Goal: Navigation & Orientation: Find specific page/section

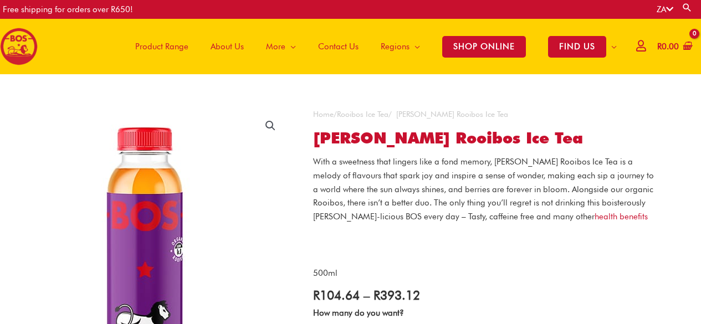
select select "******"
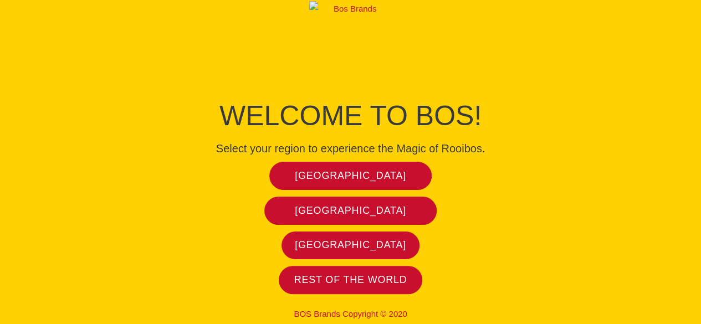
scroll to position [9, 0]
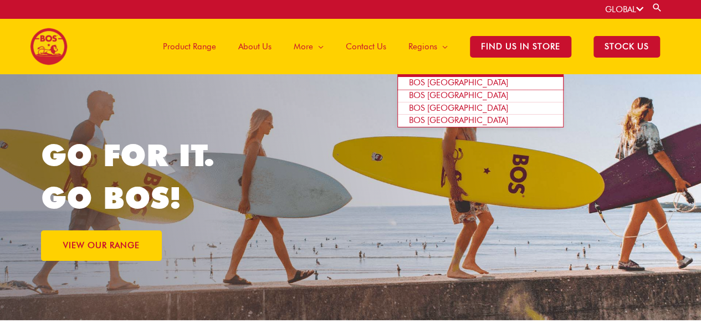
click at [439, 83] on span "BOS Europe" at bounding box center [458, 83] width 99 height 10
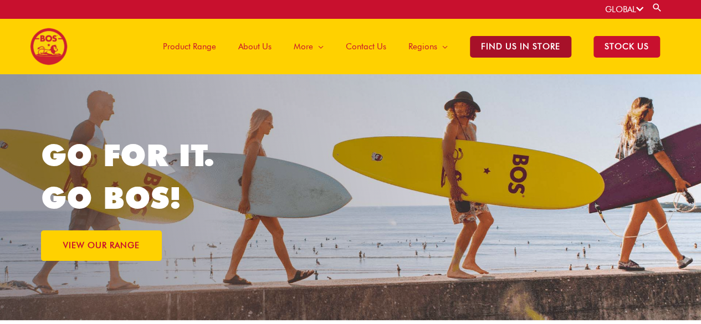
click at [541, 43] on span "Find Us in Store" at bounding box center [520, 47] width 101 height 22
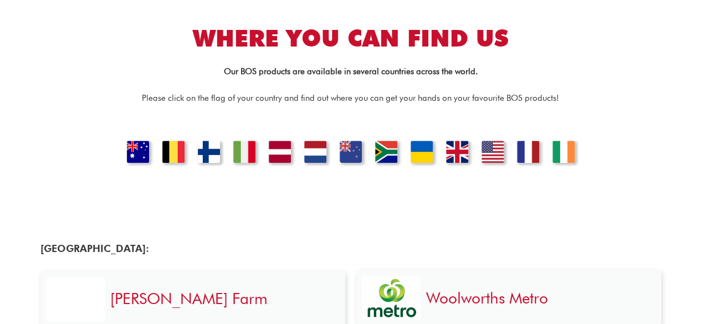
scroll to position [277, 0]
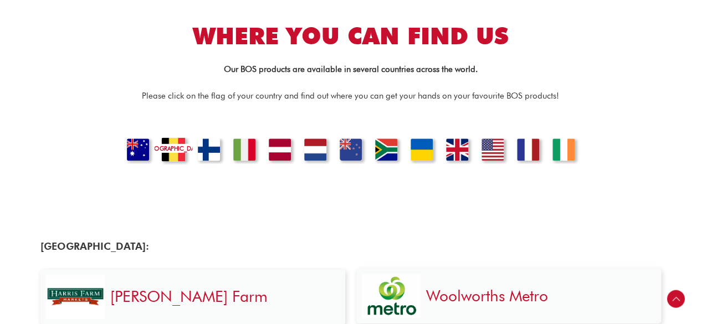
click at [173, 148] on link "[GEOGRAPHIC_DATA]" at bounding box center [173, 150] width 38 height 27
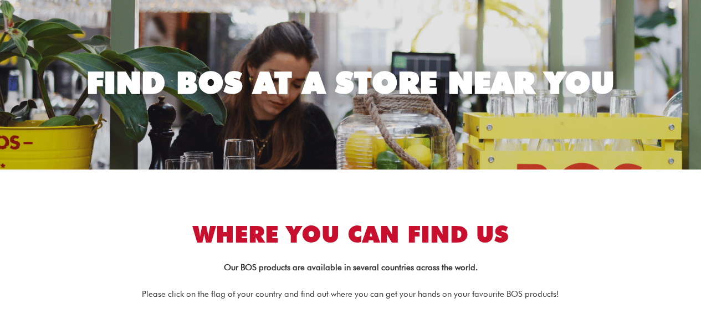
scroll to position [166, 0]
